Goal: Navigation & Orientation: Go to known website

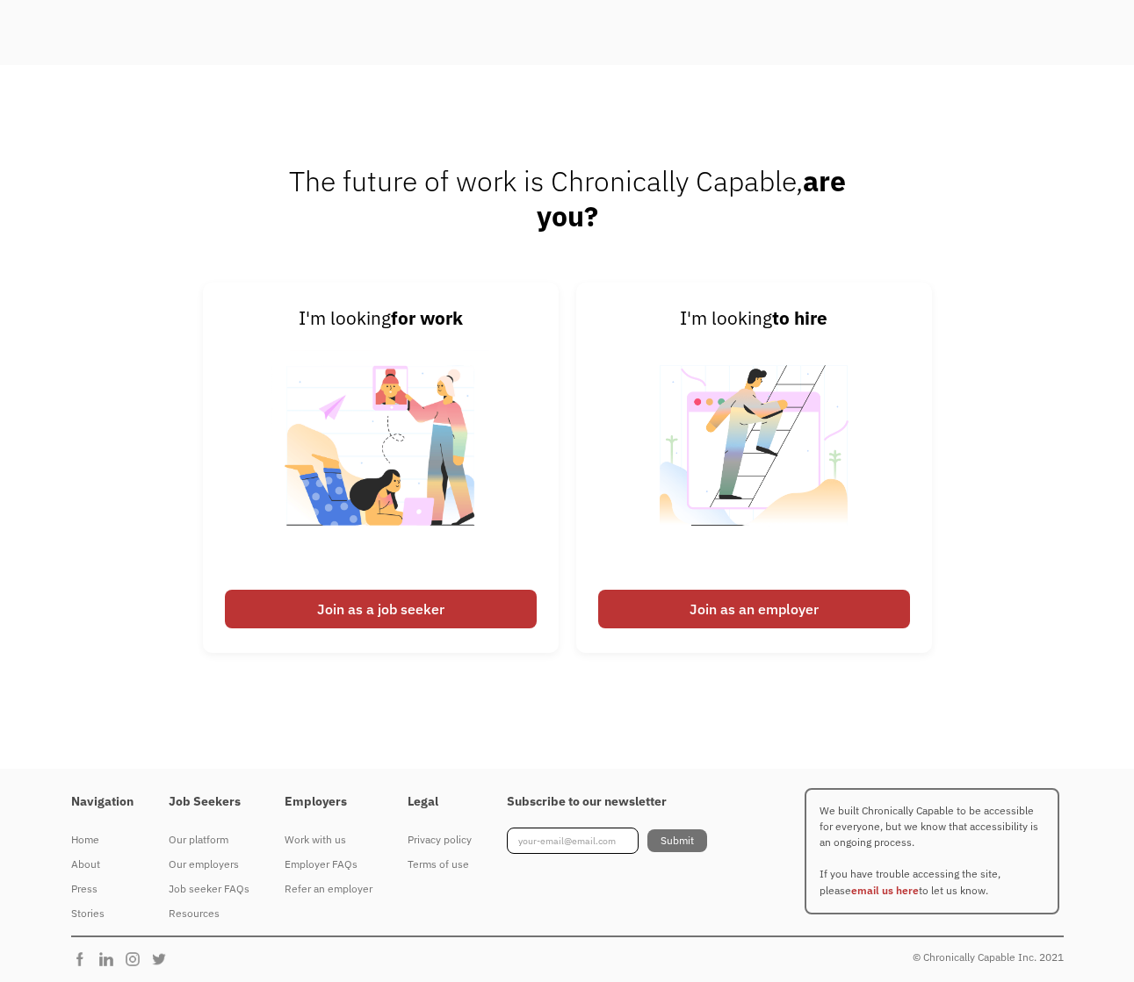
scroll to position [4703, 0]
